Goal: Find specific page/section: Find specific page/section

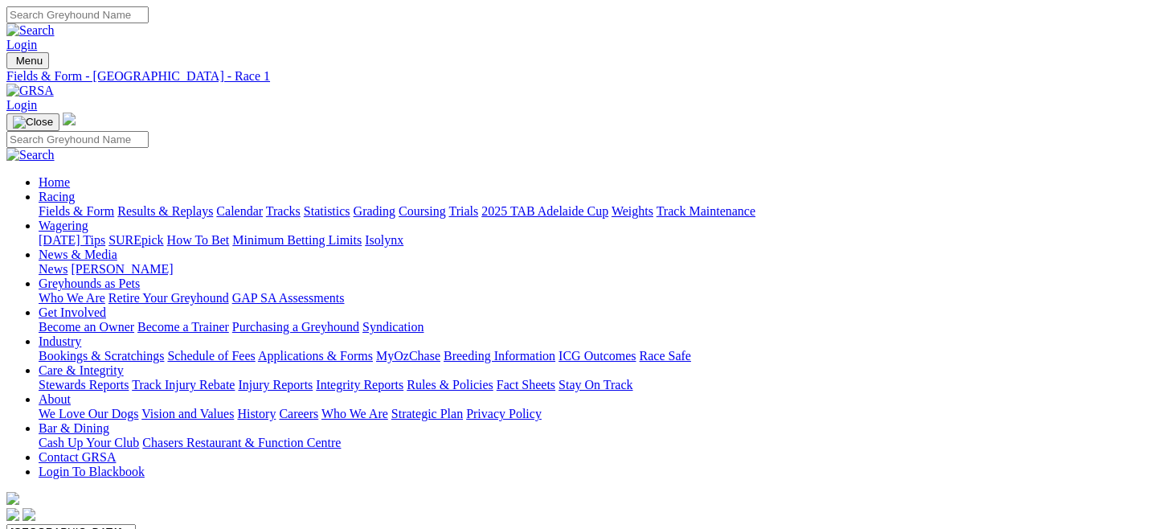
click at [81, 204] on link "Fields & Form" at bounding box center [77, 211] width 76 height 14
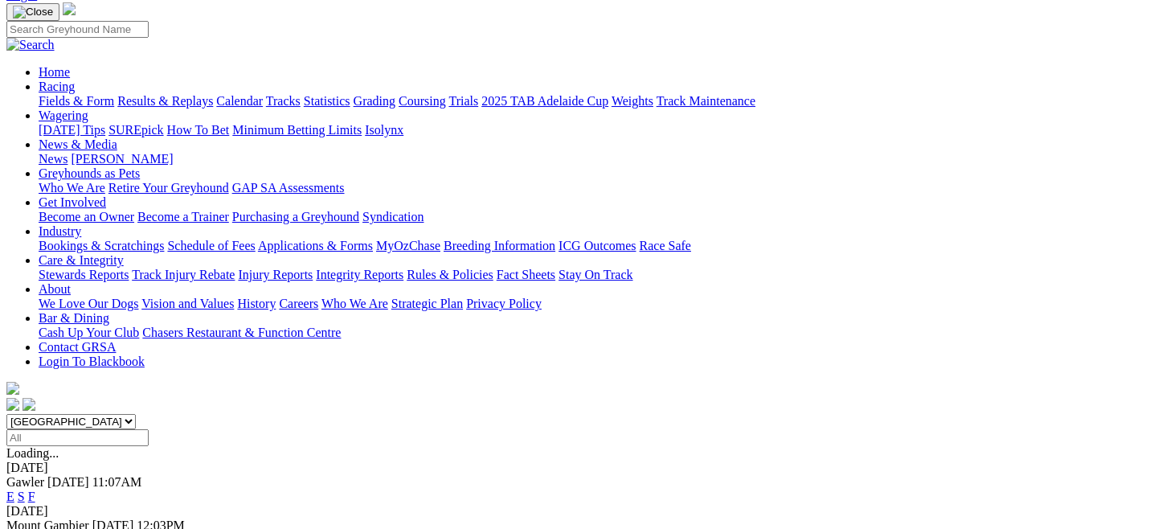
scroll to position [148, 0]
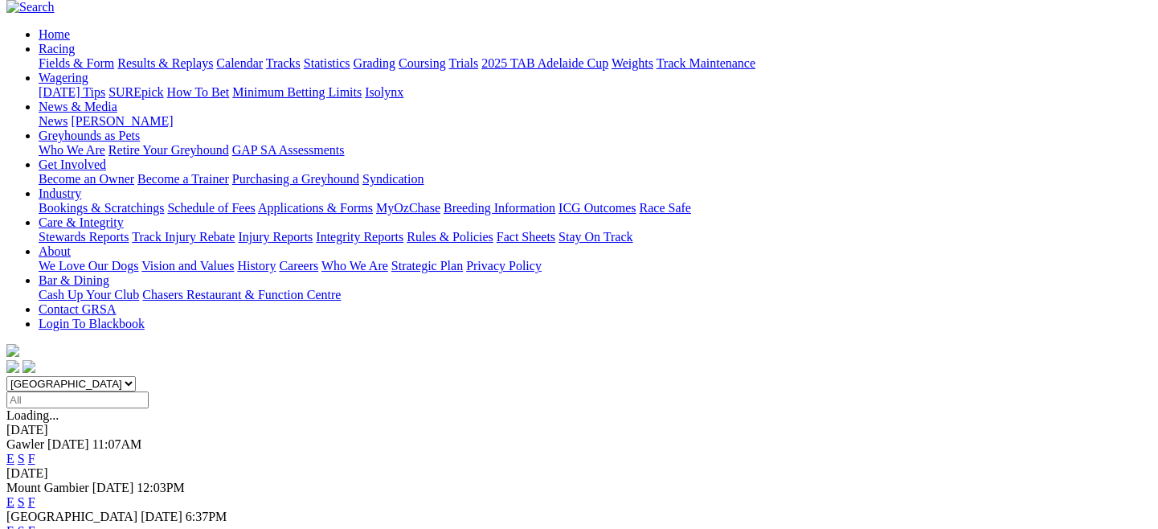
click at [136, 376] on select "South Australia New South Wales Northern Territory Queensland Tasmania Victoria…" at bounding box center [70, 383] width 129 height 15
select select "QLD"
click at [76, 376] on select "South Australia New South Wales Northern Territory Queensland Tasmania Victoria…" at bounding box center [70, 383] width 129 height 15
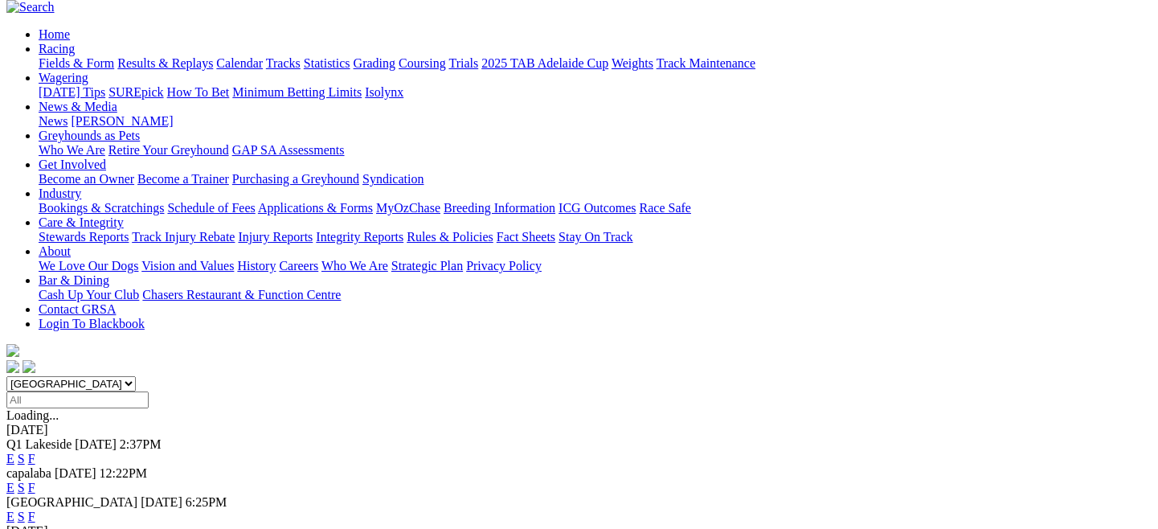
click at [14, 452] on link "E" at bounding box center [10, 459] width 8 height 14
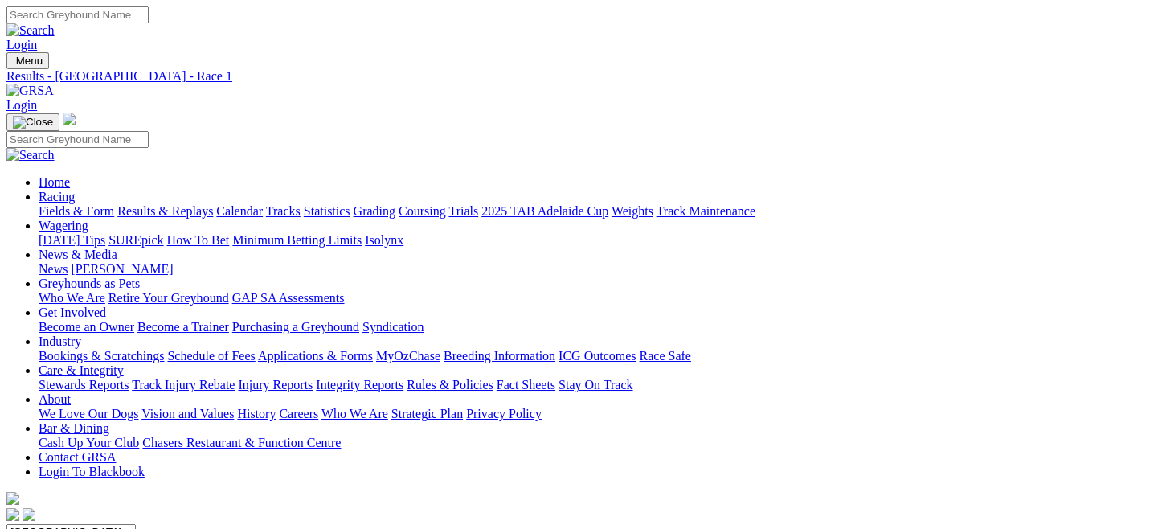
click at [80, 204] on link "Fields & Form" at bounding box center [77, 211] width 76 height 14
click at [136, 524] on select "South Australia New South Wales Northern Territory Queensland Tasmania Victoria…" at bounding box center [70, 531] width 129 height 15
select select "QLD"
click at [76, 524] on select "South Australia New South Wales Northern Territory Queensland Tasmania Victoria…" at bounding box center [70, 531] width 129 height 15
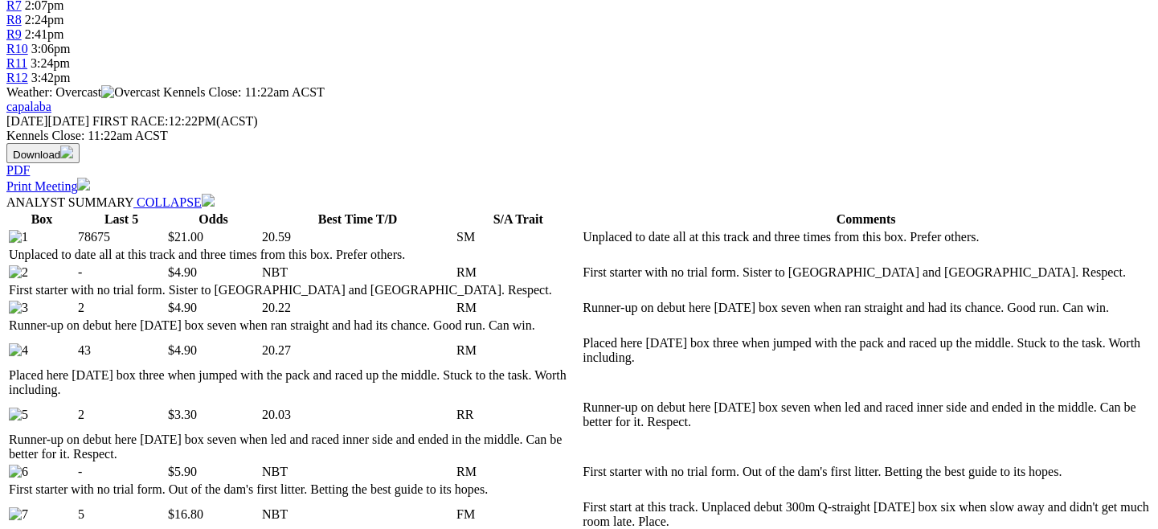
scroll to position [641, 0]
